Goal: Task Accomplishment & Management: Manage account settings

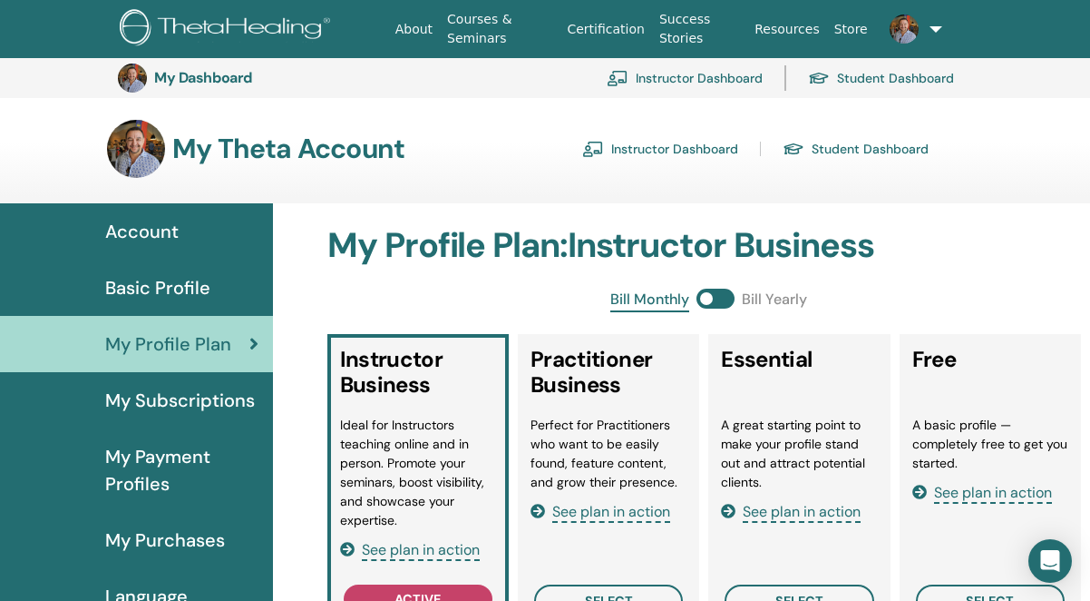
scroll to position [178, 0]
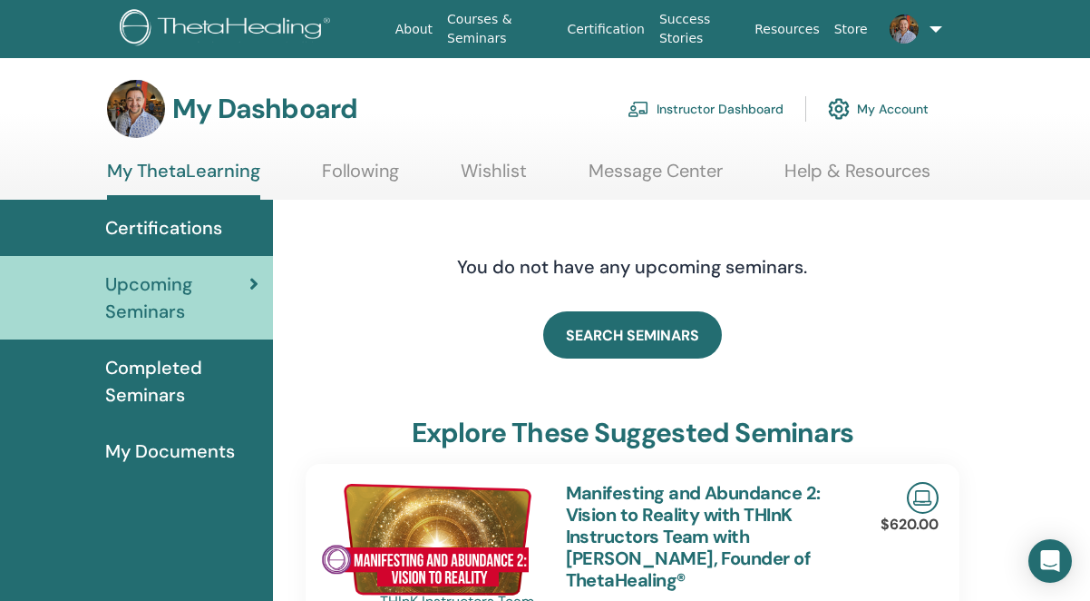
click at [751, 106] on link "Instructor Dashboard" at bounding box center [706, 109] width 156 height 40
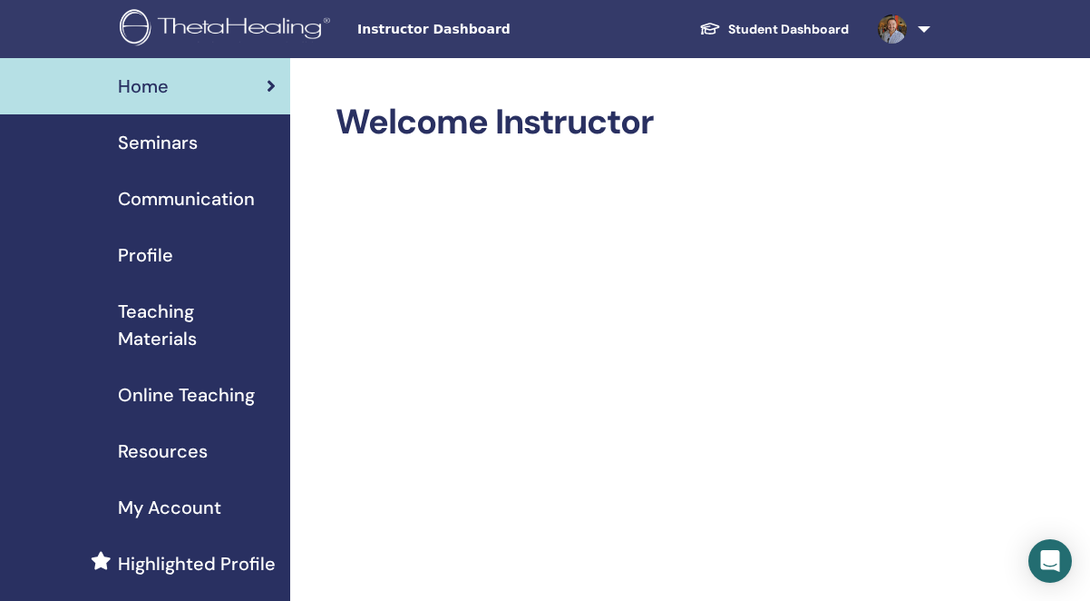
click at [155, 130] on span "Seminars" at bounding box center [158, 142] width 80 height 27
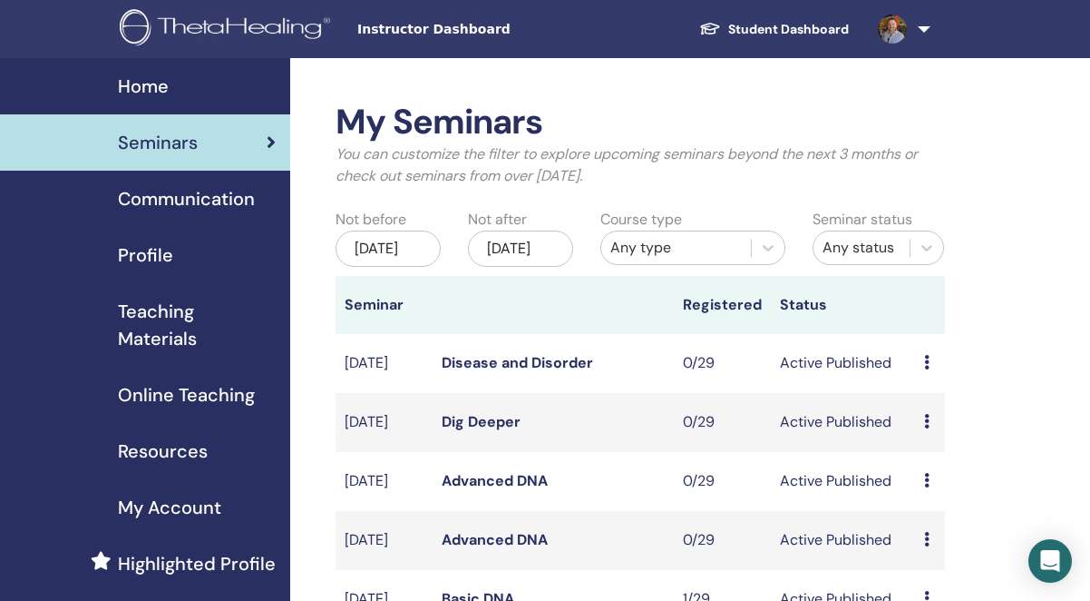
click at [543, 248] on div "[DATE]" at bounding box center [520, 248] width 105 height 36
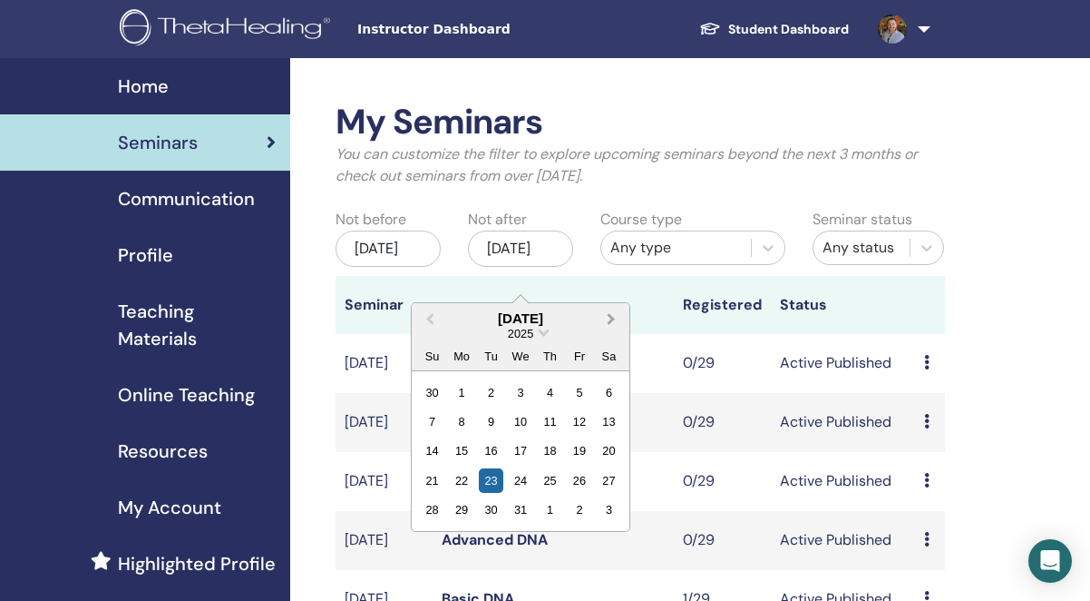
click at [611, 315] on span "Next Month" at bounding box center [611, 317] width 0 height 19
click at [555, 455] on div "15" at bounding box center [550, 450] width 24 height 24
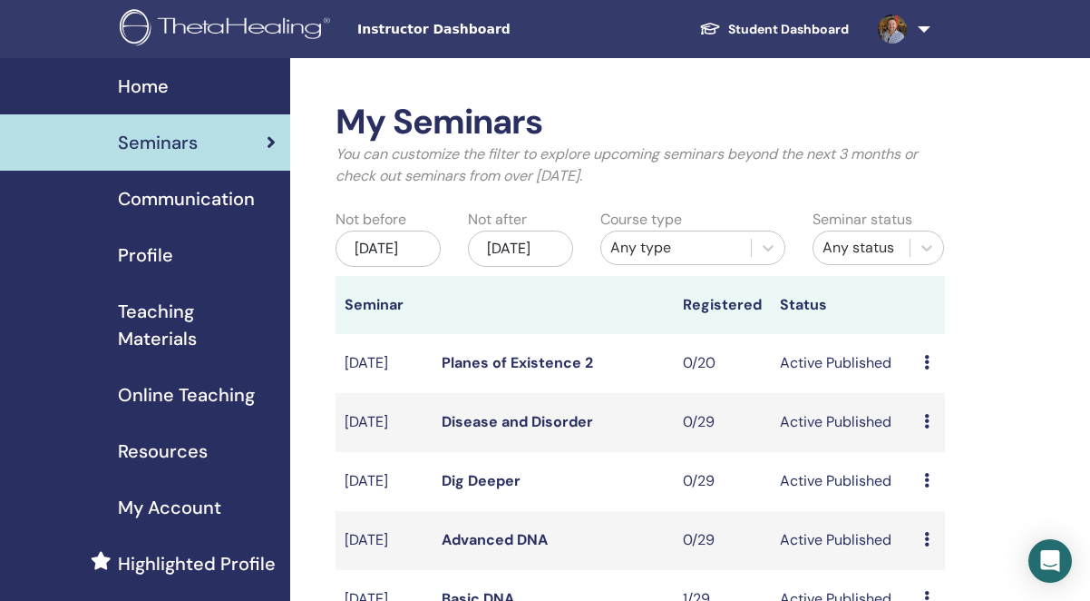
click at [929, 369] on icon at bounding box center [926, 362] width 5 height 15
click at [927, 390] on link "Preview" at bounding box center [938, 391] width 52 height 19
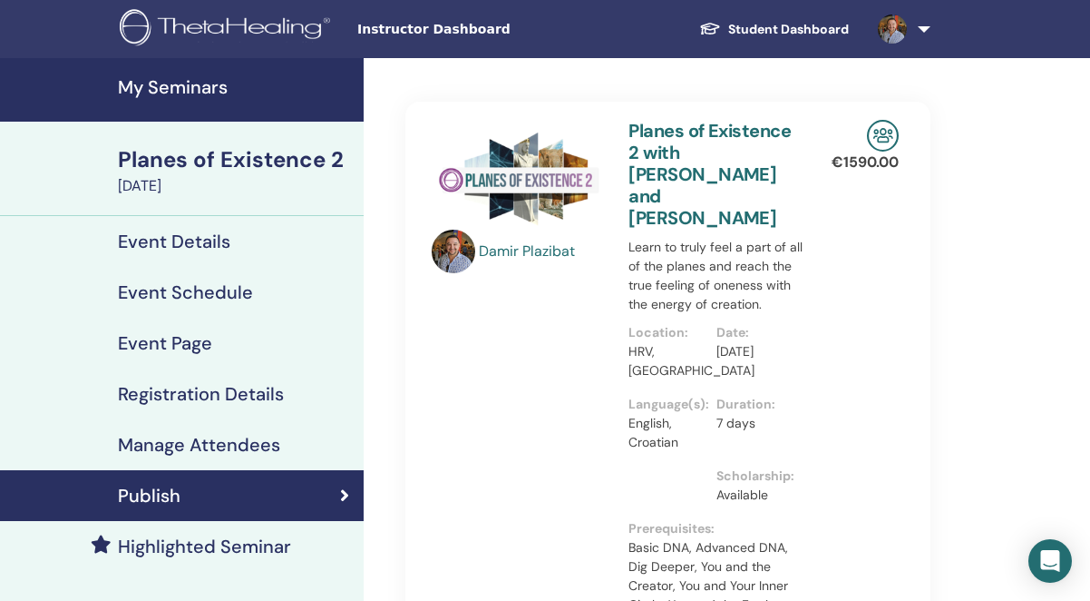
click at [154, 238] on h4 "Event Details" at bounding box center [174, 241] width 112 height 22
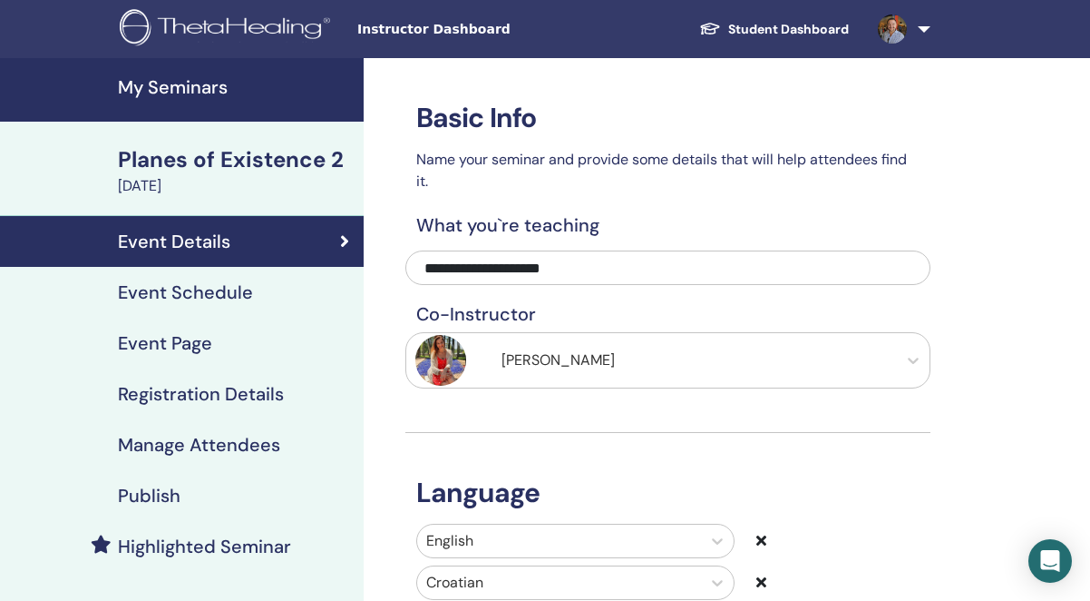
click at [184, 294] on h4 "Event Schedule" at bounding box center [185, 292] width 135 height 22
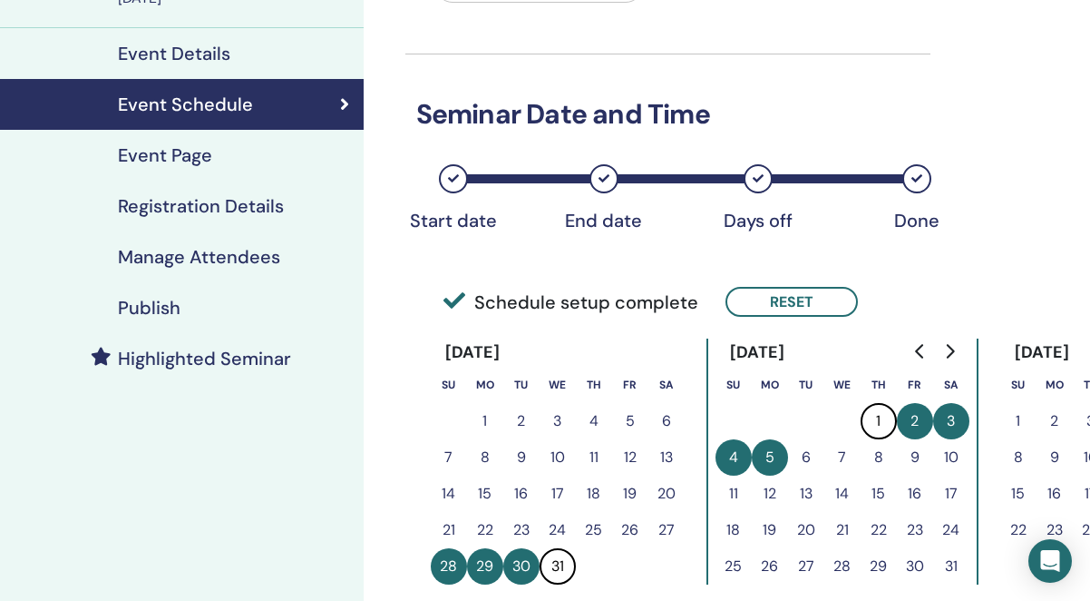
scroll to position [169, 0]
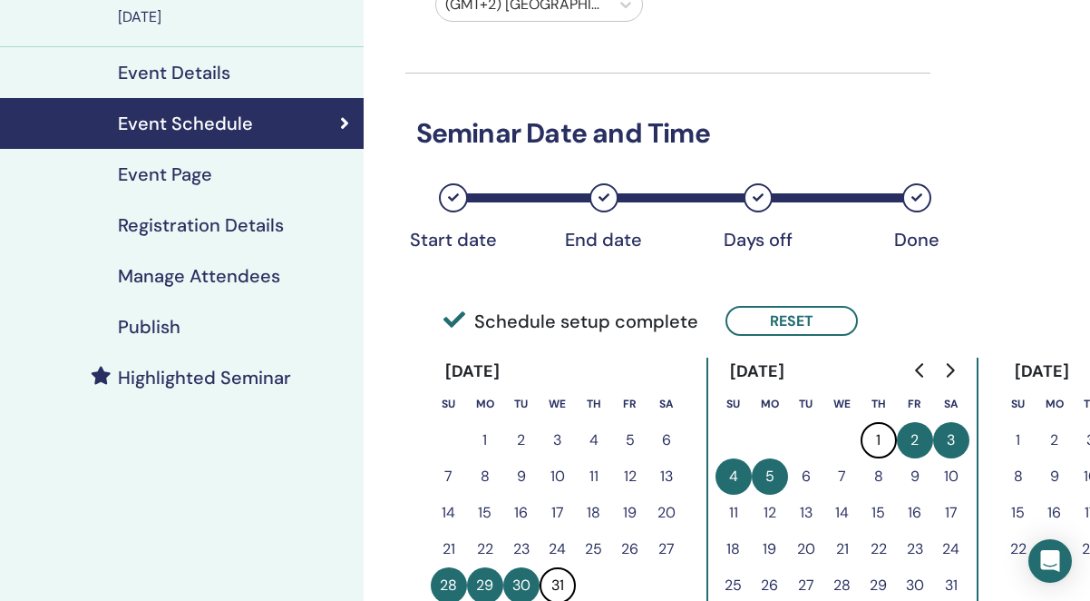
click at [171, 325] on h4 "Publish" at bounding box center [149, 327] width 63 height 22
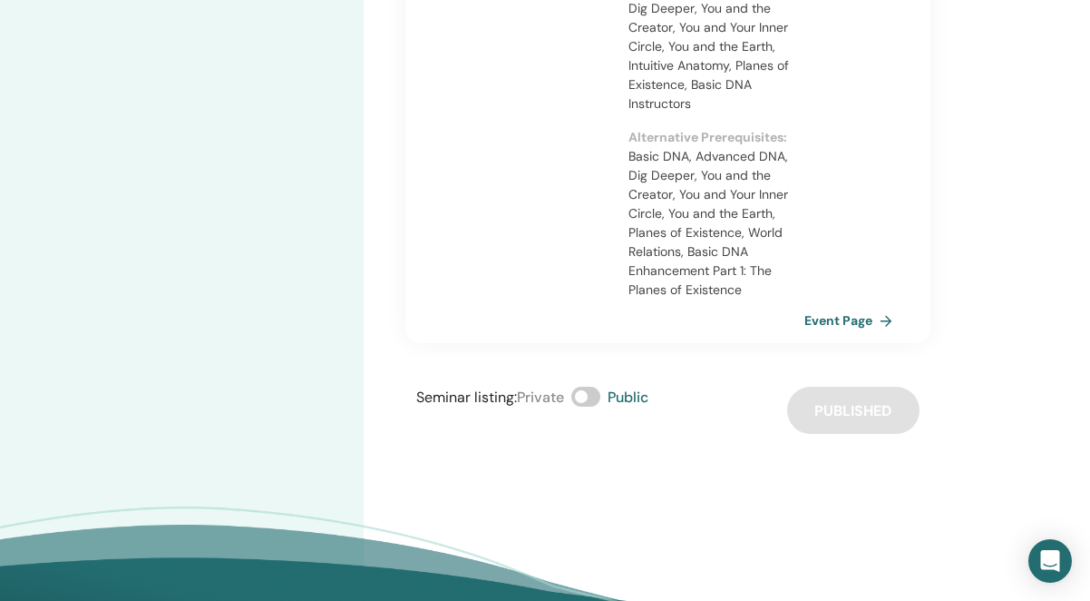
scroll to position [543, 0]
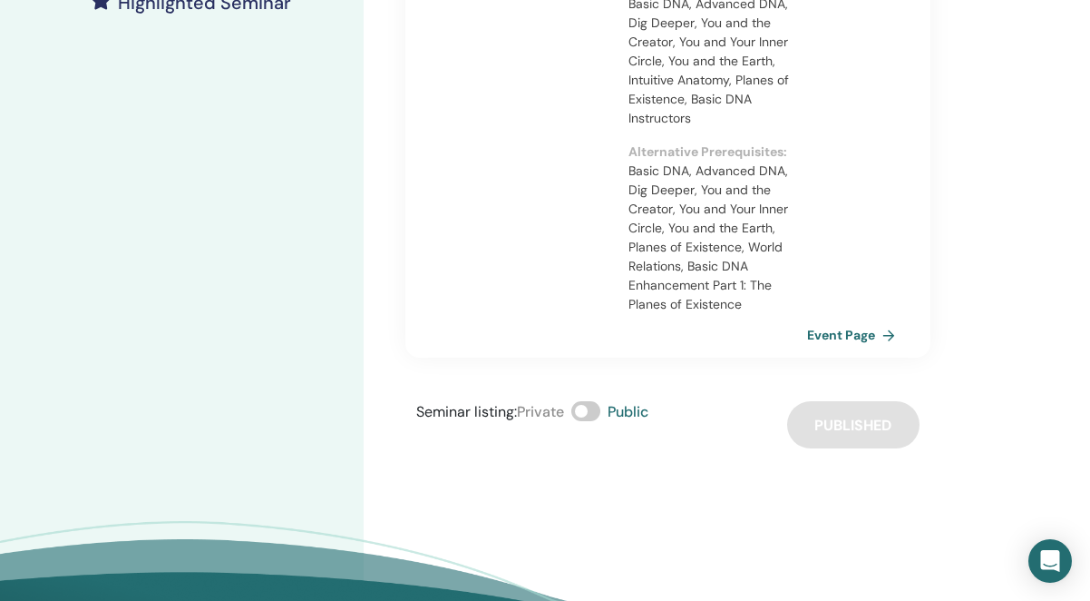
click at [831, 321] on link "Event Page" at bounding box center [854, 334] width 95 height 27
